Goal: Check status: Check status

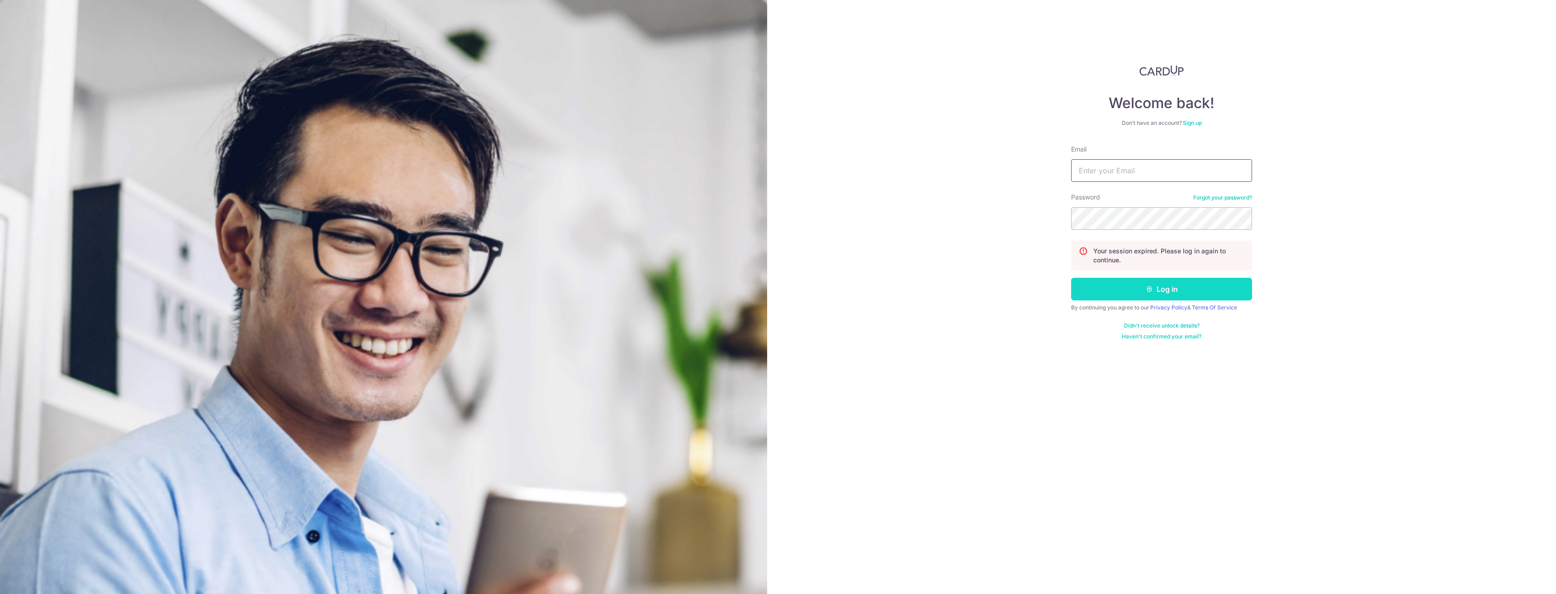
type input "[DOMAIN_NAME][EMAIL_ADDRESS][DOMAIN_NAME]"
click at [1165, 291] on button "Log in" at bounding box center [1161, 289] width 181 height 23
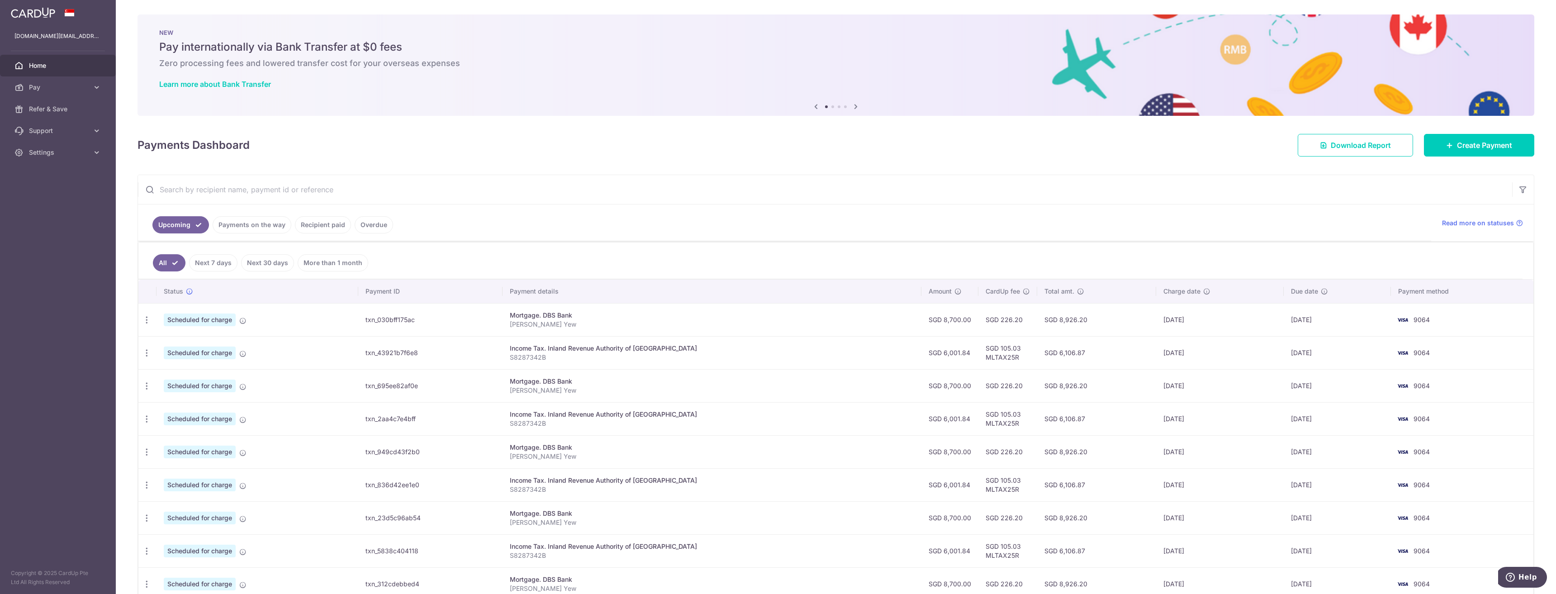
click at [245, 228] on link "Payments on the way" at bounding box center [252, 224] width 79 height 17
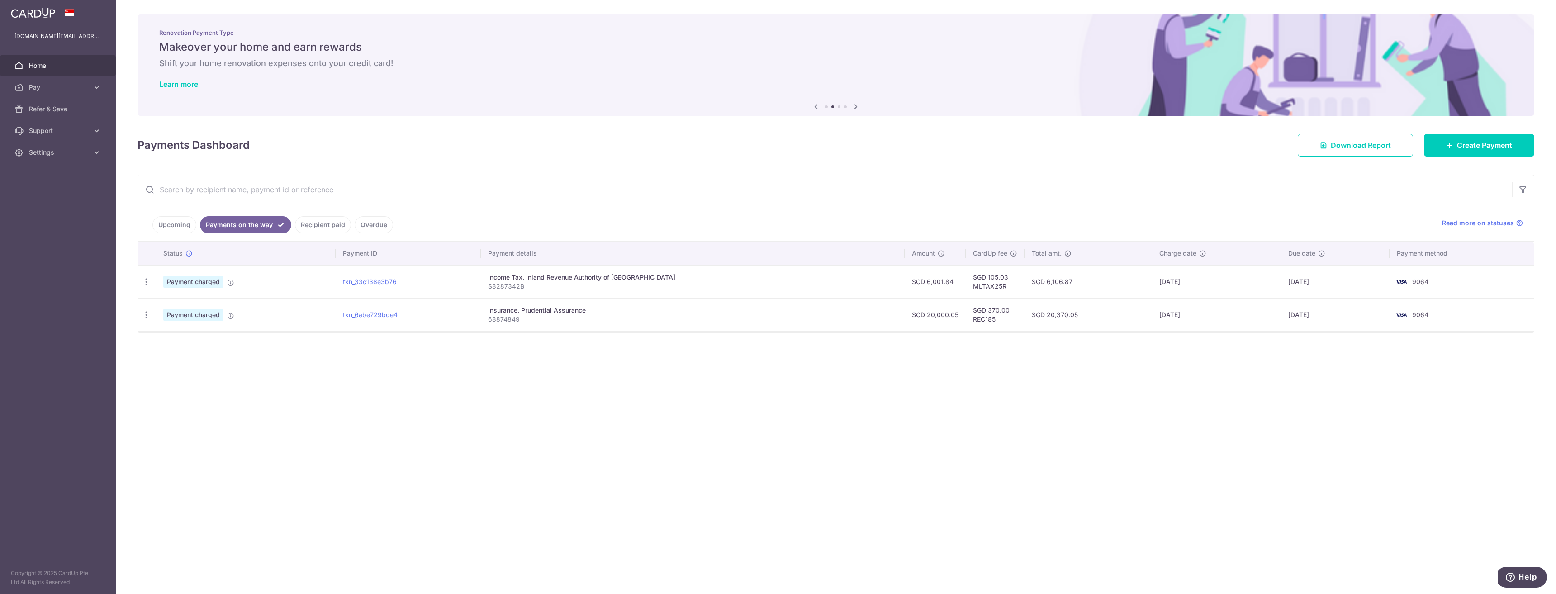
click at [161, 225] on link "Upcoming" at bounding box center [174, 224] width 44 height 17
